Goal: Navigation & Orientation: Find specific page/section

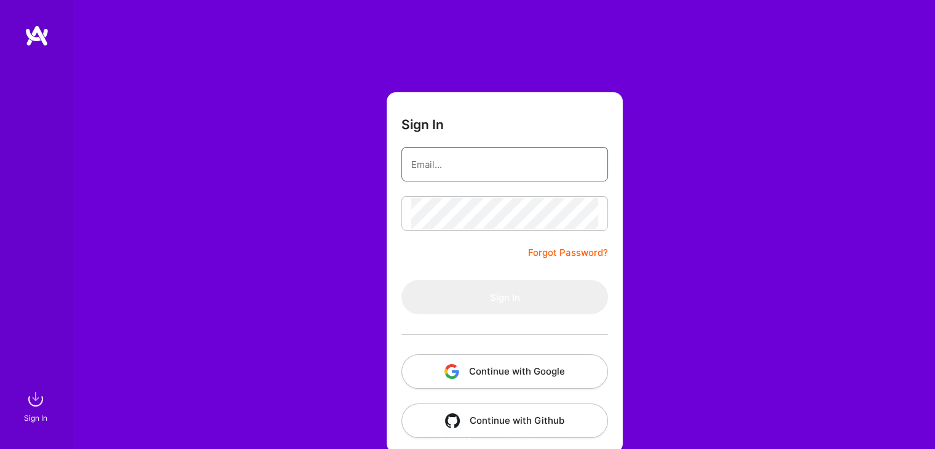
type input "[EMAIL_ADDRESS][DOMAIN_NAME]"
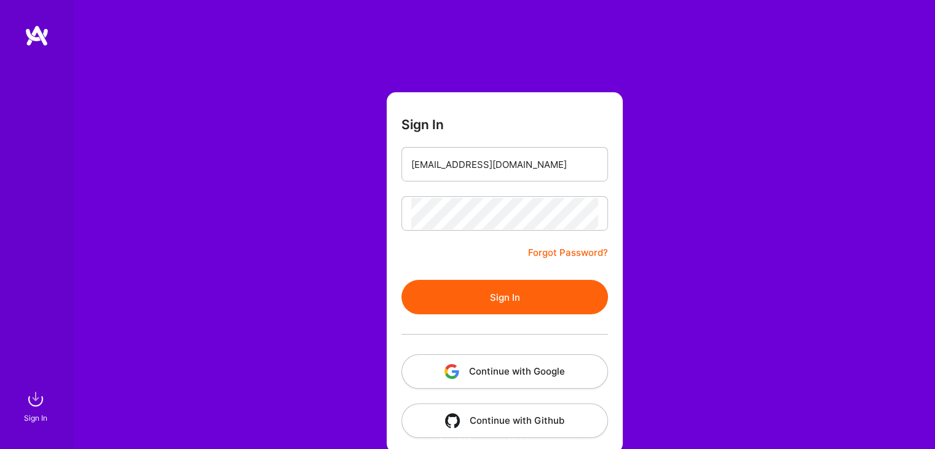
click at [552, 296] on button "Sign In" at bounding box center [504, 297] width 207 height 34
